Goal: Task Accomplishment & Management: Complete application form

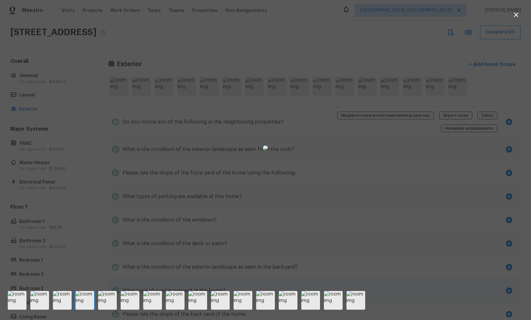
drag, startPoint x: 399, startPoint y: 278, endPoint x: 370, endPoint y: 293, distance: 32.3
click at [398, 278] on div at bounding box center [265, 147] width 531 height 275
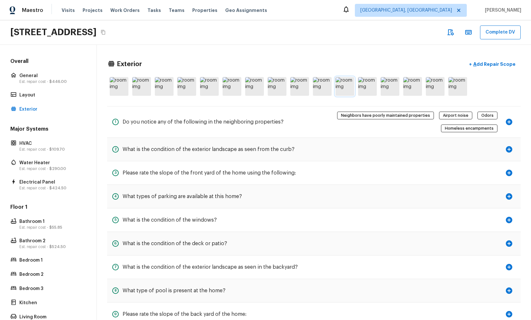
click at [350, 89] on img at bounding box center [344, 86] width 19 height 19
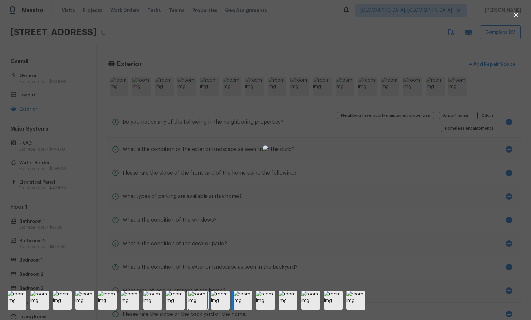
click at [201, 300] on img at bounding box center [197, 300] width 19 height 19
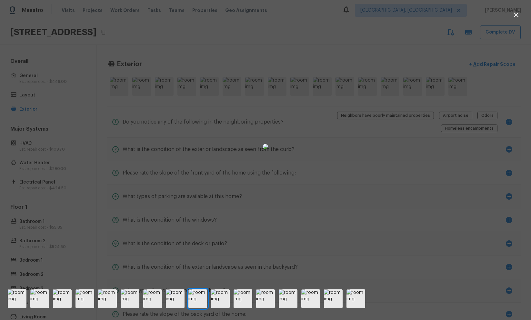
click at [455, 160] on div at bounding box center [265, 146] width 531 height 272
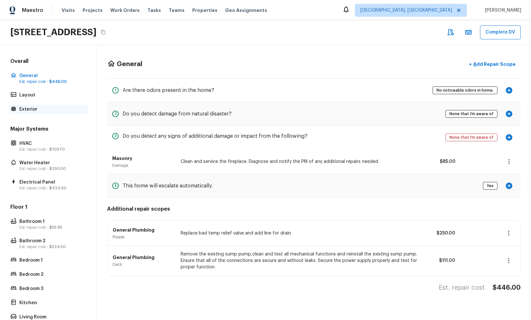
click at [47, 107] on p "Exterior" at bounding box center [51, 109] width 64 height 6
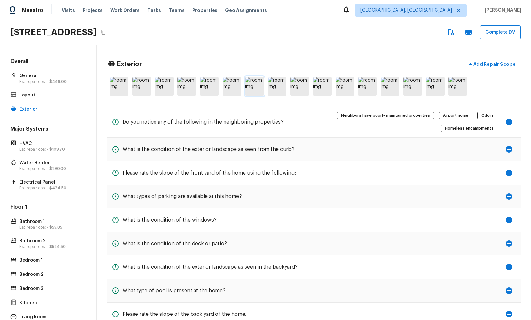
click at [248, 90] on img at bounding box center [254, 86] width 19 height 19
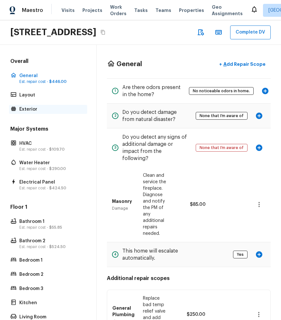
click at [40, 110] on p "Exterior" at bounding box center [51, 109] width 64 height 6
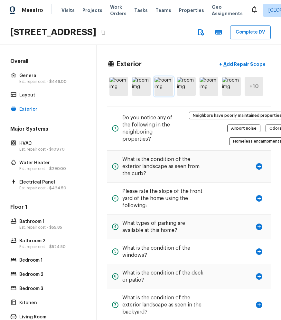
click at [168, 87] on img at bounding box center [164, 86] width 19 height 19
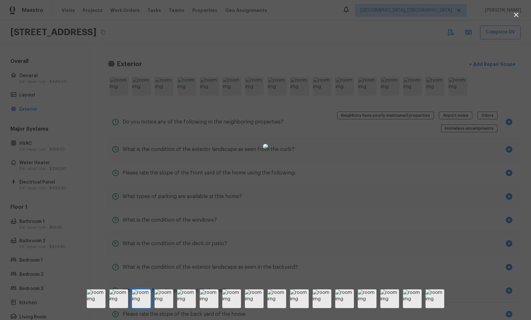
click at [281, 64] on div at bounding box center [265, 146] width 531 height 272
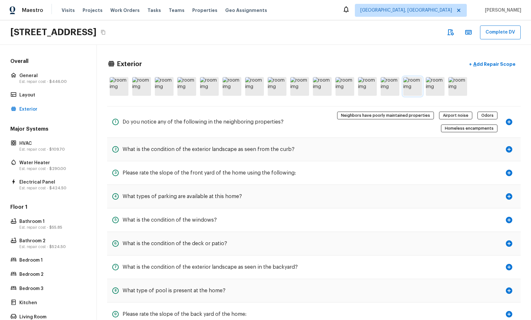
click at [281, 89] on img at bounding box center [412, 86] width 19 height 19
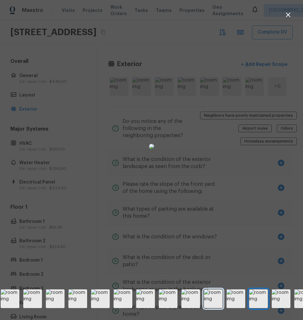
scroll to position [0, 27]
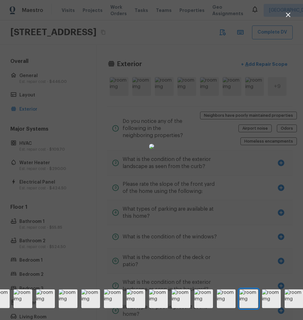
click at [281, 263] on div at bounding box center [151, 146] width 303 height 272
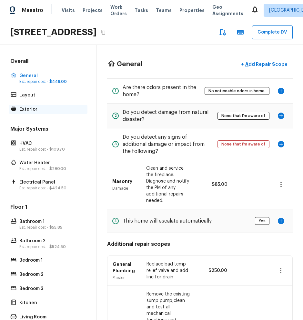
click at [28, 107] on p "Exterior" at bounding box center [51, 109] width 64 height 6
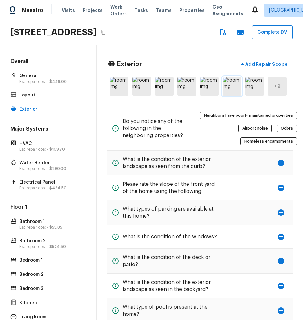
click at [232, 84] on img at bounding box center [231, 86] width 19 height 19
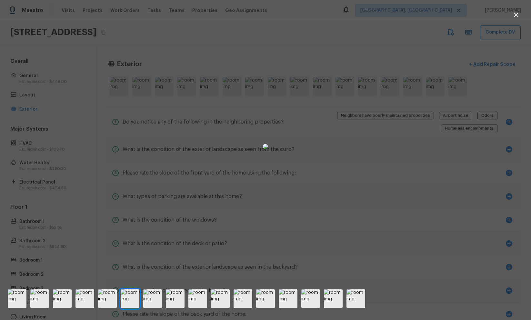
click at [302, 12] on icon "button" at bounding box center [516, 15] width 8 height 8
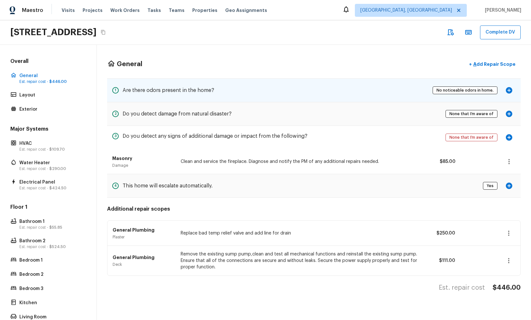
click at [315, 91] on div "1 Are there odors present in the home? No noticeable odors in home." at bounding box center [313, 90] width 413 height 23
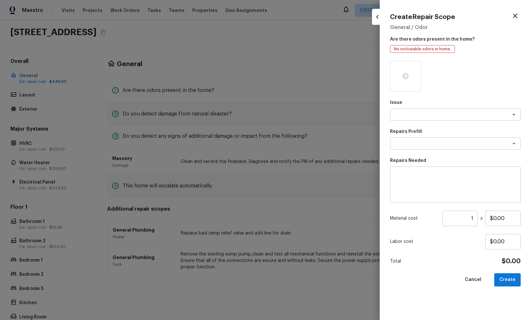
drag, startPoint x: 214, startPoint y: 100, endPoint x: 139, endPoint y: 99, distance: 75.5
click at [210, 99] on div at bounding box center [265, 160] width 531 height 320
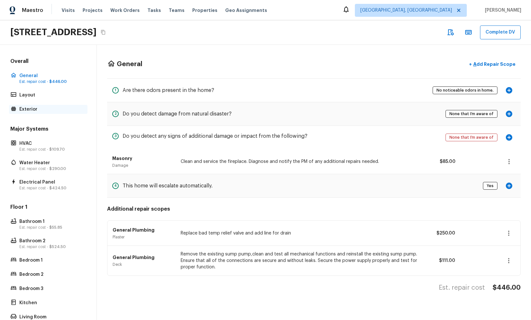
drag, startPoint x: 56, startPoint y: 109, endPoint x: 66, endPoint y: 107, distance: 9.5
click at [56, 109] on p "Exterior" at bounding box center [51, 109] width 64 height 6
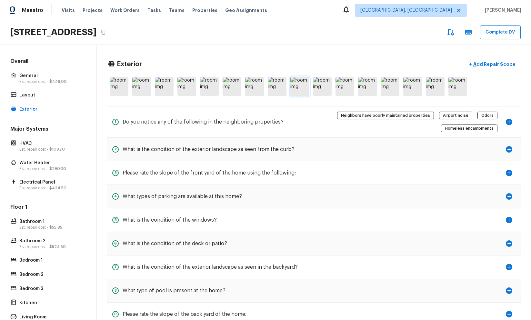
click at [308, 88] on img at bounding box center [299, 86] width 19 height 19
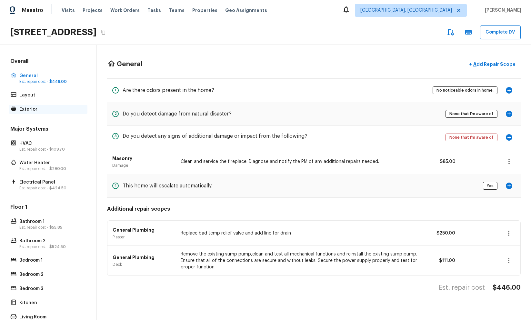
click at [19, 110] on div "Exterior" at bounding box center [48, 109] width 78 height 9
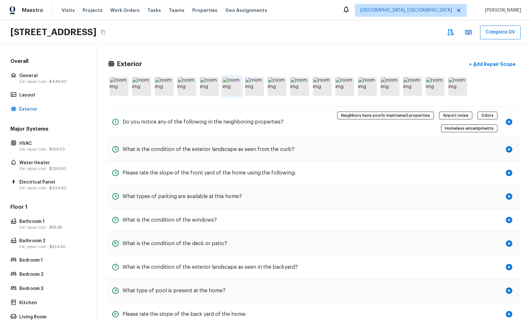
click at [236, 90] on img at bounding box center [231, 86] width 19 height 19
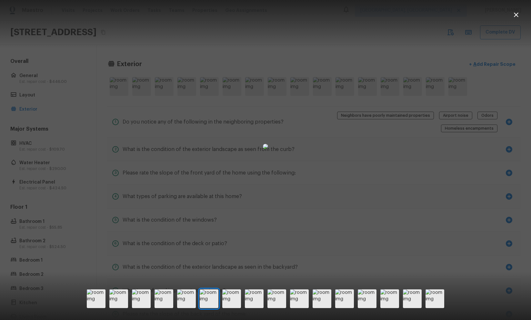
click at [316, 14] on div at bounding box center [265, 146] width 531 height 272
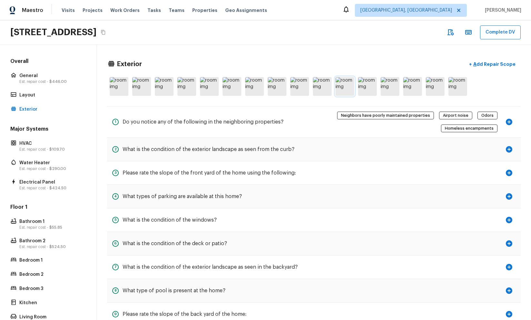
click at [316, 87] on img at bounding box center [344, 86] width 19 height 19
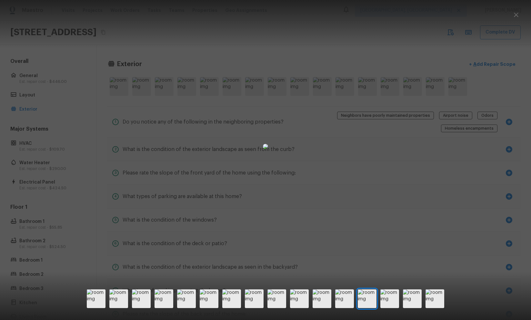
click at [316, 45] on div at bounding box center [265, 146] width 531 height 272
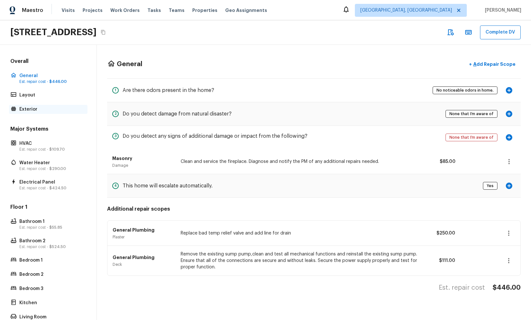
click at [53, 112] on p "Exterior" at bounding box center [51, 109] width 64 height 6
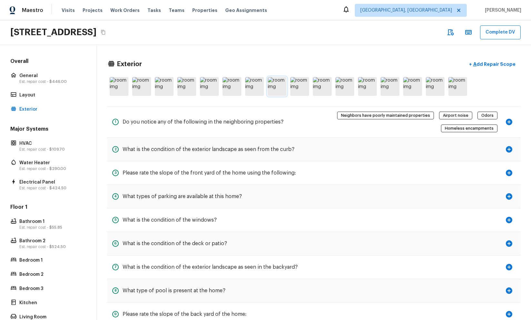
click at [279, 89] on img at bounding box center [277, 86] width 19 height 19
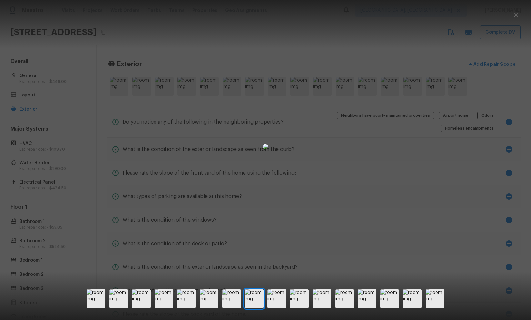
click at [405, 60] on div at bounding box center [265, 146] width 531 height 272
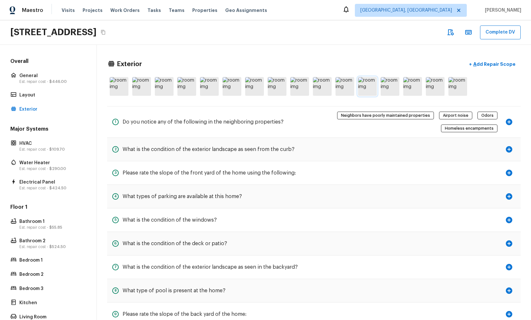
click at [372, 82] on img at bounding box center [367, 86] width 19 height 19
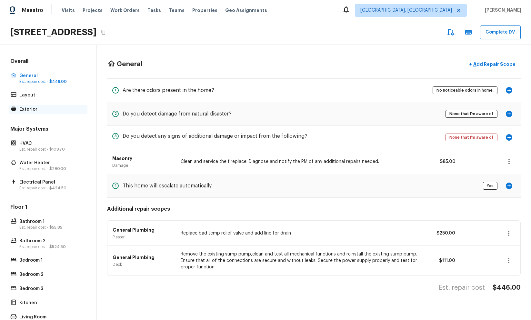
drag, startPoint x: 32, startPoint y: 109, endPoint x: 48, endPoint y: 107, distance: 15.9
click at [32, 109] on p "Exterior" at bounding box center [51, 109] width 64 height 6
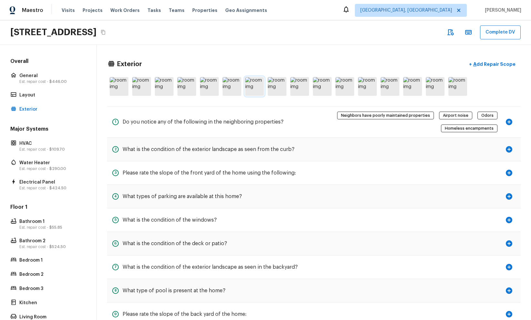
click at [260, 87] on img at bounding box center [254, 86] width 19 height 19
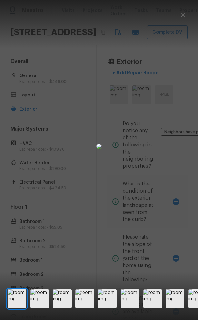
click at [102, 144] on img at bounding box center [98, 146] width 5 height 5
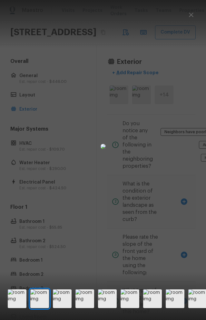
click at [106, 144] on img at bounding box center [103, 146] width 5 height 5
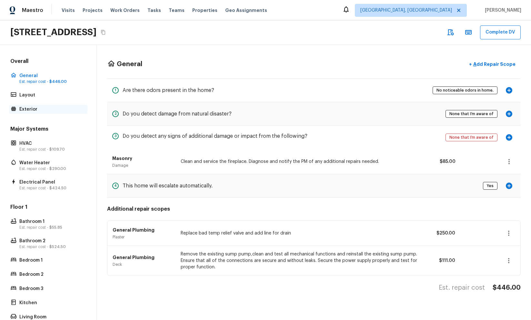
click at [30, 107] on p "Exterior" at bounding box center [51, 109] width 64 height 6
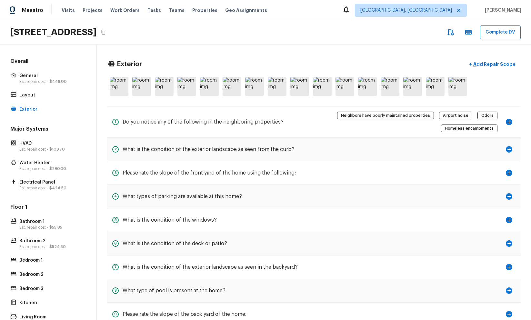
click at [334, 83] on div at bounding box center [313, 86] width 413 height 24
click at [325, 84] on img at bounding box center [322, 86] width 19 height 19
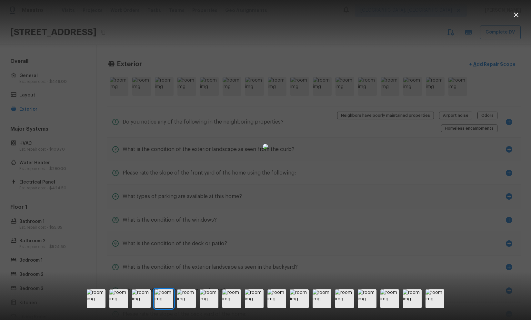
click at [528, 35] on div at bounding box center [265, 146] width 531 height 272
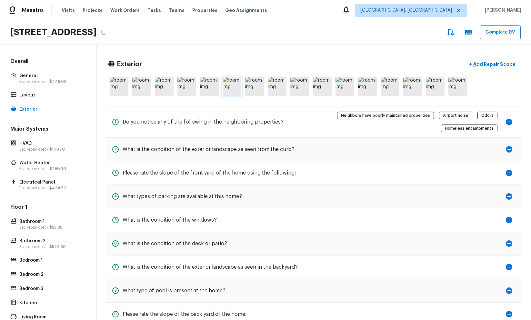
click at [237, 89] on img at bounding box center [231, 86] width 19 height 19
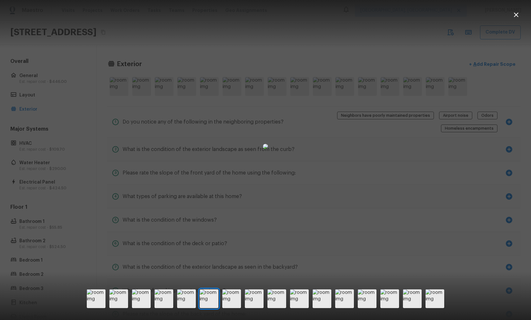
drag, startPoint x: 425, startPoint y: 52, endPoint x: 439, endPoint y: 53, distance: 14.2
click at [425, 52] on div at bounding box center [265, 146] width 531 height 272
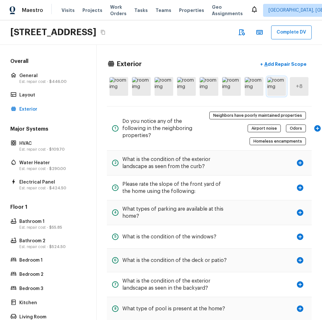
click at [273, 90] on img at bounding box center [277, 86] width 19 height 19
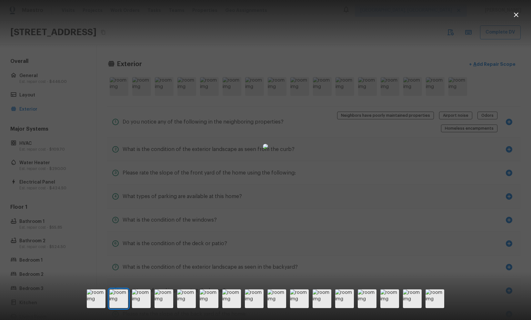
click at [465, 50] on div at bounding box center [265, 146] width 531 height 272
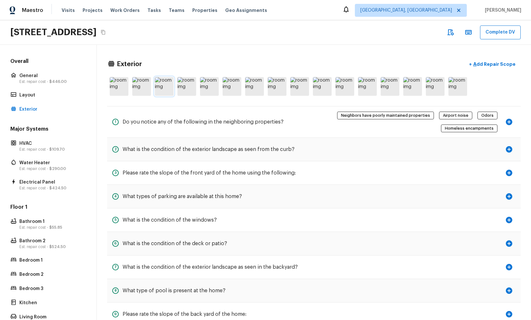
click at [164, 86] on img at bounding box center [164, 86] width 19 height 19
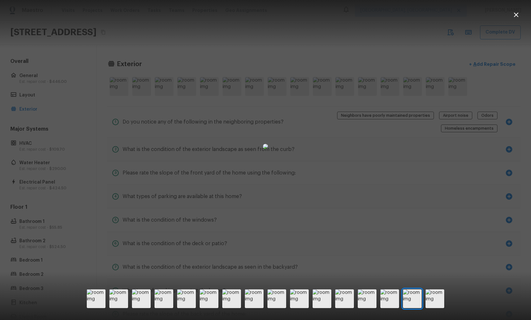
drag, startPoint x: 99, startPoint y: 119, endPoint x: 94, endPoint y: 126, distance: 8.1
click at [99, 119] on div at bounding box center [265, 146] width 531 height 272
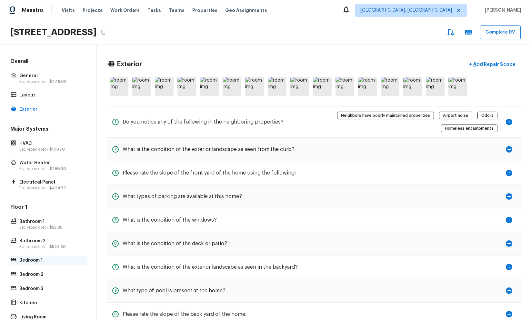
scroll to position [57, 0]
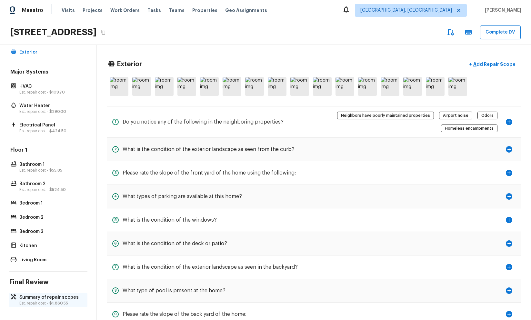
click at [52, 297] on p "Summary of repair scopes" at bounding box center [51, 297] width 64 height 6
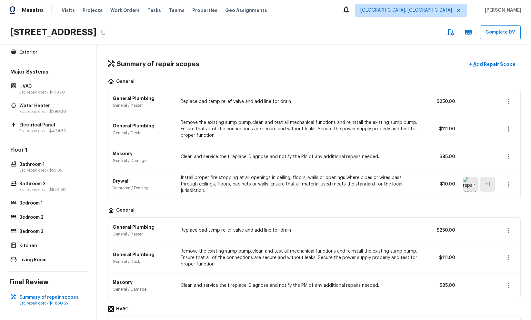
click at [475, 185] on img at bounding box center [470, 184] width 15 height 15
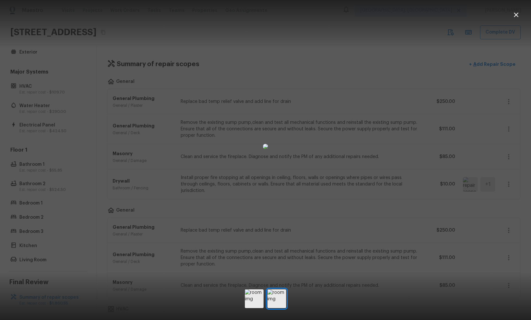
click at [472, 186] on div at bounding box center [265, 146] width 531 height 272
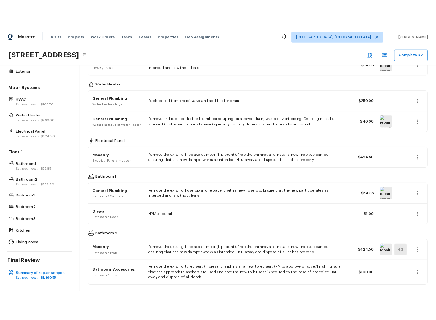
scroll to position [325, 0]
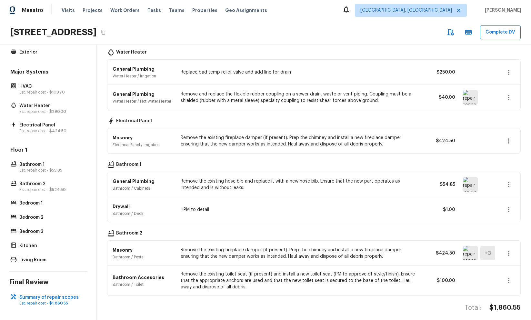
click at [471, 249] on img at bounding box center [470, 253] width 15 height 15
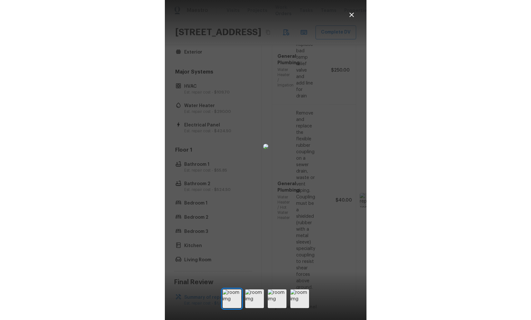
scroll to position [1184, 0]
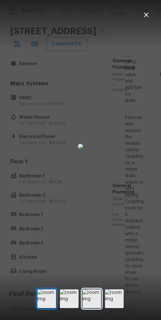
click at [94, 295] on img at bounding box center [92, 298] width 19 height 19
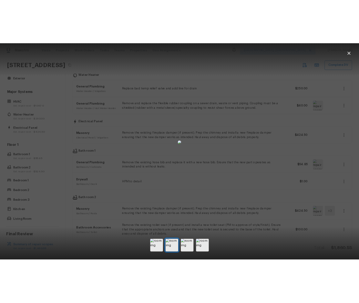
scroll to position [325, 0]
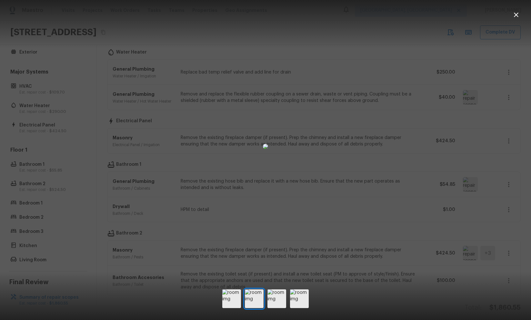
click at [263, 149] on img at bounding box center [265, 146] width 5 height 5
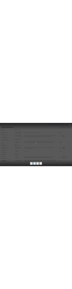
scroll to position [0, 0]
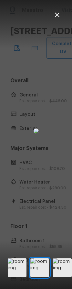
click at [39, 133] on img at bounding box center [36, 130] width 5 height 5
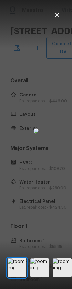
click at [56, 16] on div at bounding box center [36, 130] width 72 height 241
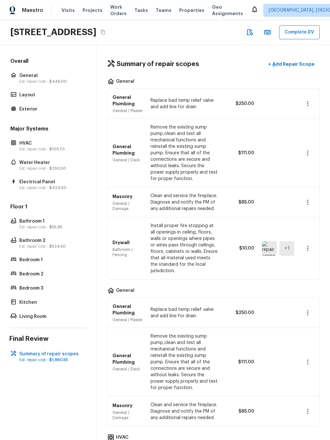
click at [48, 83] on p "Est. repair cost - $446.00" at bounding box center [51, 81] width 64 height 5
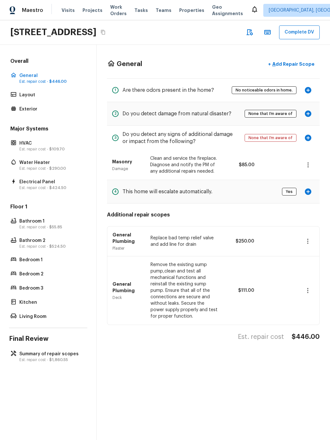
click at [44, 245] on p "Est. repair cost - $524.50" at bounding box center [51, 246] width 64 height 5
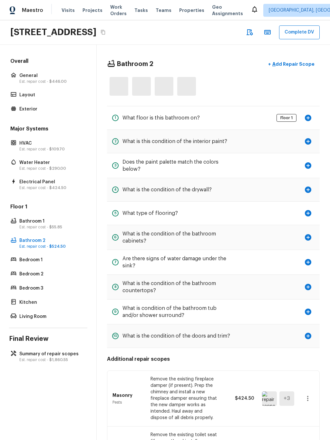
click at [46, 230] on p "Est. repair cost - $55.85" at bounding box center [51, 227] width 64 height 5
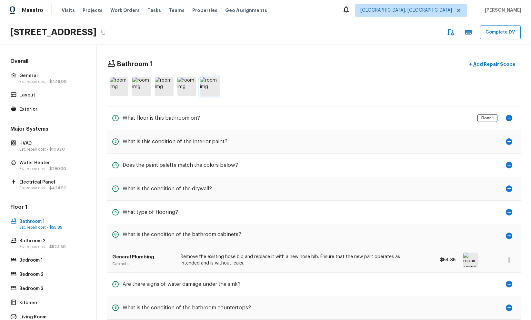
click at [212, 90] on img at bounding box center [209, 86] width 19 height 19
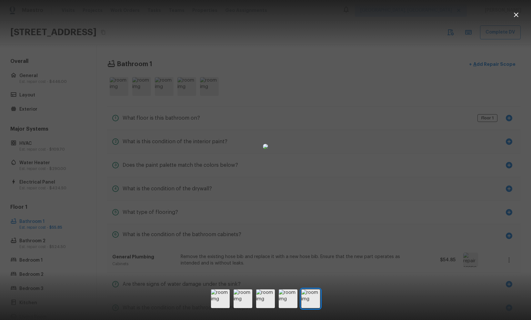
click at [447, 104] on div at bounding box center [265, 146] width 531 height 272
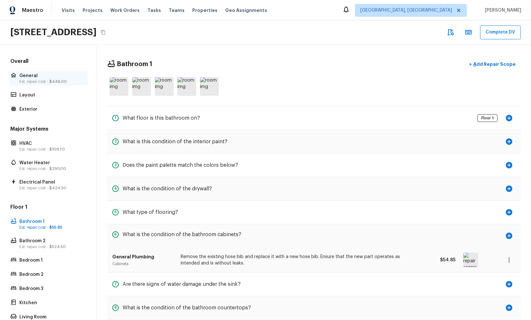
click at [41, 84] on div "General Est. repair cost - $446.00" at bounding box center [48, 78] width 78 height 14
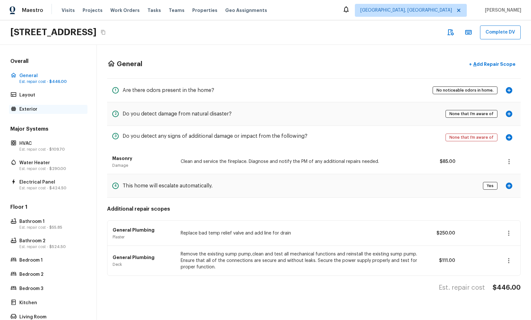
click at [50, 110] on p "Exterior" at bounding box center [51, 109] width 64 height 6
click at [54, 109] on p "Exterior" at bounding box center [51, 109] width 64 height 6
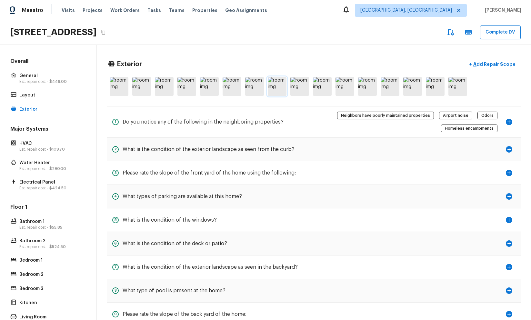
click at [276, 84] on img at bounding box center [277, 86] width 19 height 19
click at [440, 91] on img at bounding box center [435, 86] width 19 height 19
click at [211, 88] on img at bounding box center [209, 86] width 19 height 19
click at [456, 89] on img at bounding box center [457, 86] width 19 height 19
click at [119, 87] on img at bounding box center [119, 86] width 19 height 19
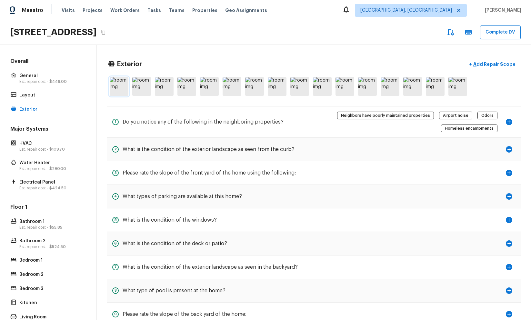
click at [123, 85] on img at bounding box center [119, 86] width 19 height 19
click at [345, 91] on img at bounding box center [344, 86] width 19 height 19
click at [289, 91] on div at bounding box center [313, 86] width 413 height 24
click at [296, 90] on img at bounding box center [299, 86] width 19 height 19
drag, startPoint x: 10, startPoint y: 32, endPoint x: 127, endPoint y: 32, distance: 117.4
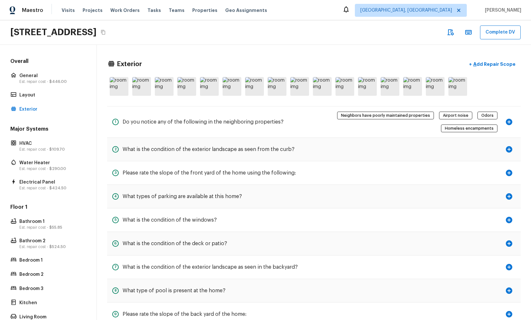
click at [127, 32] on div "1075 S Clifpark Cir, Anaheim, CA 92805 Complete DV" at bounding box center [265, 32] width 531 height 25
click at [340, 89] on img at bounding box center [344, 86] width 19 height 19
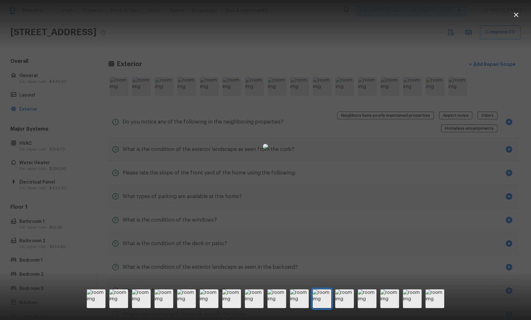
click at [63, 110] on div at bounding box center [265, 146] width 531 height 272
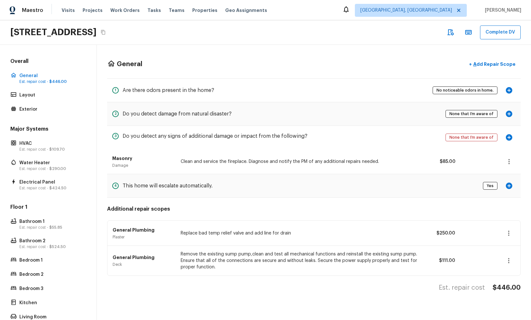
scroll to position [57, 0]
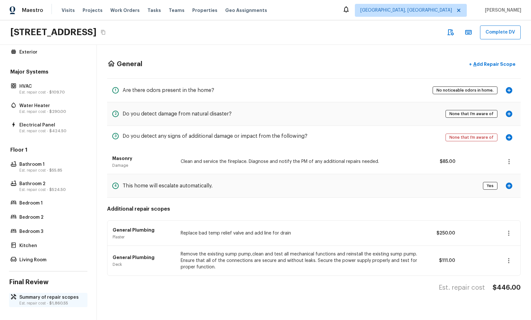
click at [43, 297] on p "Summary of repair scopes" at bounding box center [51, 297] width 64 height 6
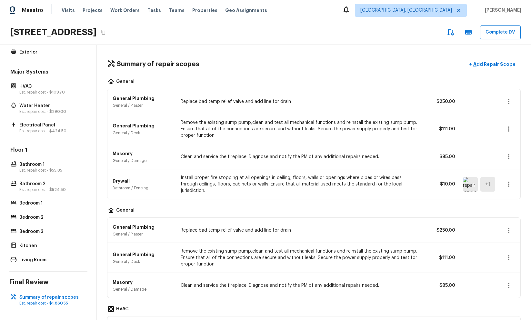
click at [468, 185] on img at bounding box center [470, 184] width 15 height 15
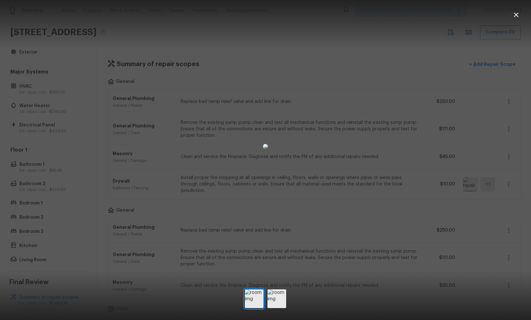
click at [444, 182] on div at bounding box center [265, 146] width 531 height 272
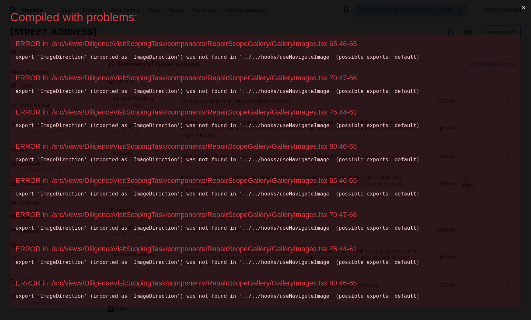
scroll to position [0, 0]
click at [306, 44] on div "ERROR in ./src/views/DiligenceVisitScopingTask/components/RepairScopeGallery/Ga…" at bounding box center [265, 44] width 500 height 8
copy div "GalleryImages"
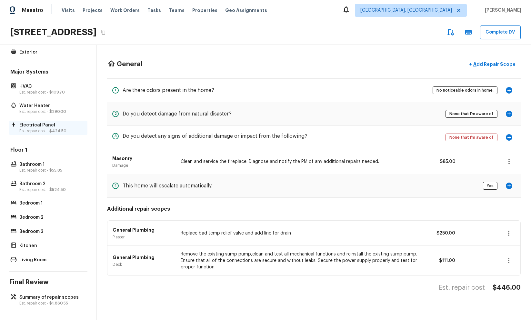
click at [63, 130] on span "$424.50" at bounding box center [57, 131] width 17 height 4
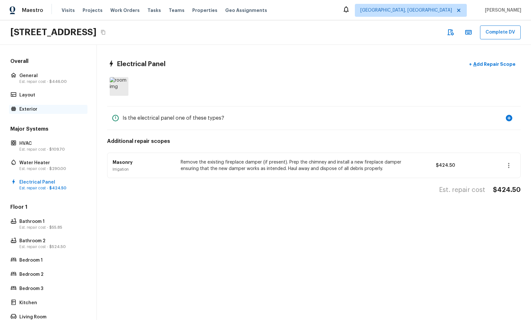
click at [38, 105] on div "Exterior" at bounding box center [48, 109] width 78 height 9
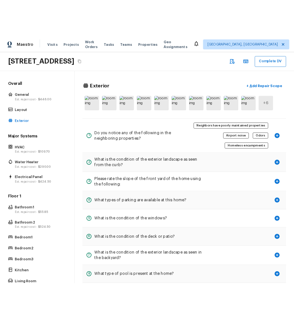
scroll to position [0, 0]
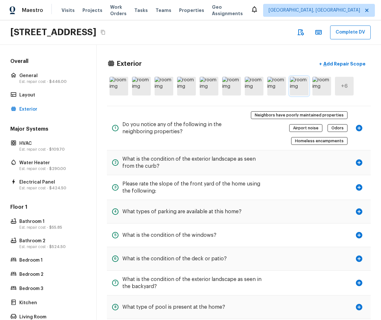
click at [299, 89] on img at bounding box center [299, 86] width 19 height 19
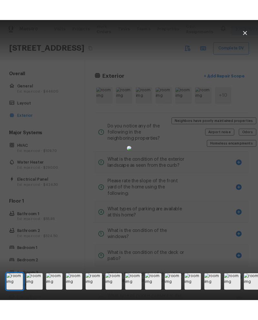
scroll to position [0, 0]
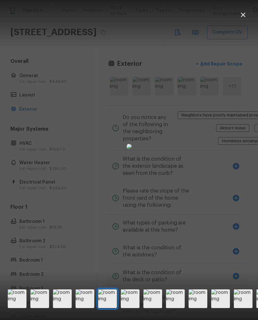
click at [242, 16] on div at bounding box center [129, 146] width 258 height 272
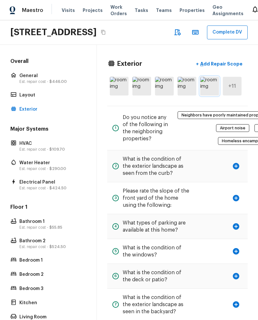
click at [210, 95] on img at bounding box center [209, 86] width 19 height 19
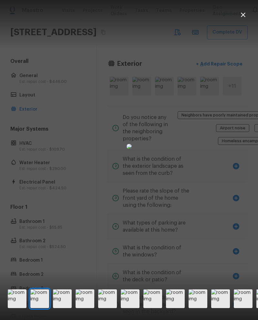
click at [242, 12] on div at bounding box center [129, 146] width 258 height 272
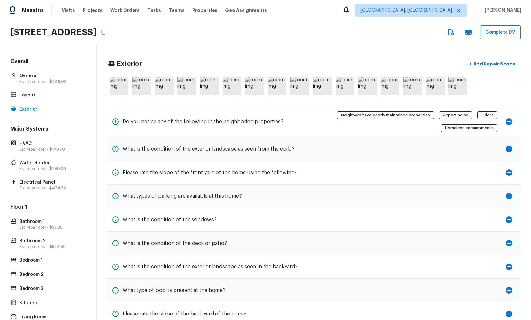
drag, startPoint x: 522, startPoint y: 46, endPoint x: 527, endPoint y: 46, distance: 5.5
click at [265, 42] on div "[STREET_ADDRESS] Complete DV" at bounding box center [265, 32] width 531 height 25
click at [354, 23] on div "[STREET_ADDRESS] Complete DV" at bounding box center [265, 32] width 531 height 25
